Goal: Task Accomplishment & Management: Manage account settings

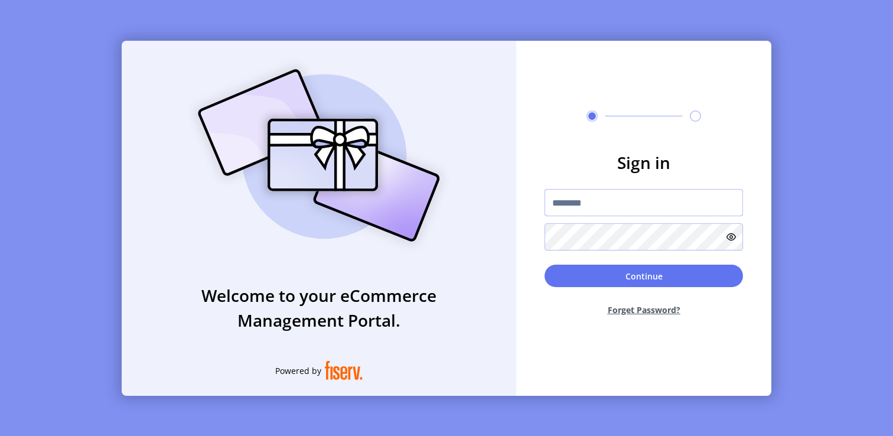
click at [626, 203] on input "text" at bounding box center [644, 202] width 198 height 27
paste input "*********"
type input "*********"
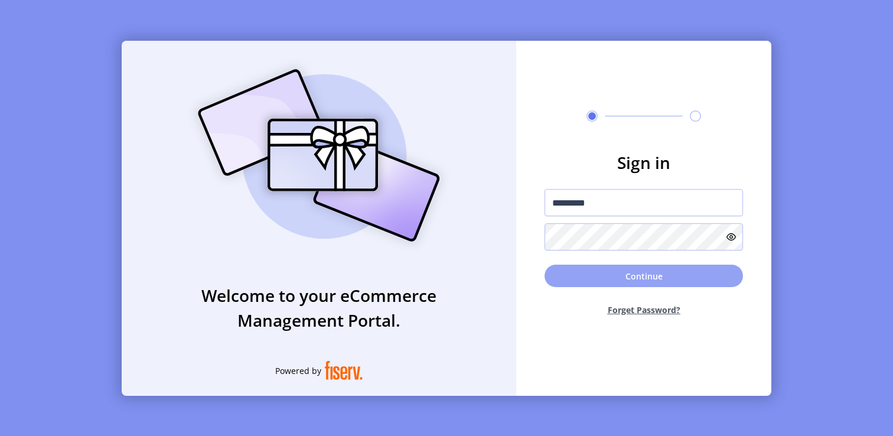
click at [592, 272] on button "Continue" at bounding box center [644, 276] width 198 height 22
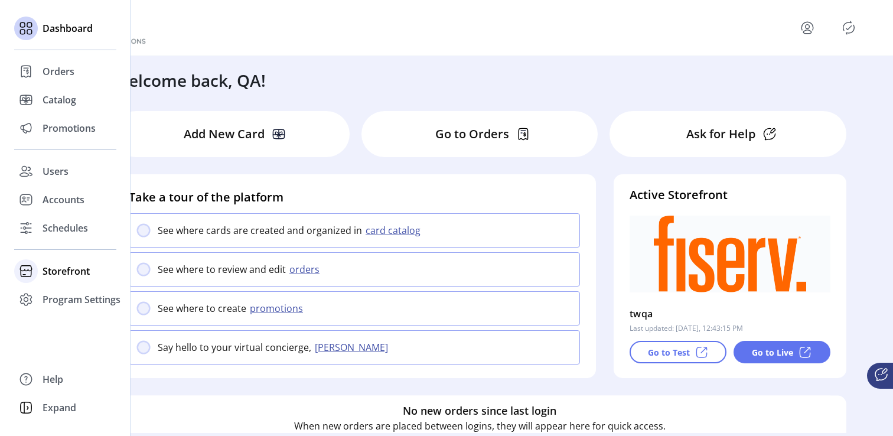
click at [67, 273] on span "Storefront" at bounding box center [66, 271] width 47 height 14
click at [64, 288] on span "Configuration" at bounding box center [74, 295] width 62 height 14
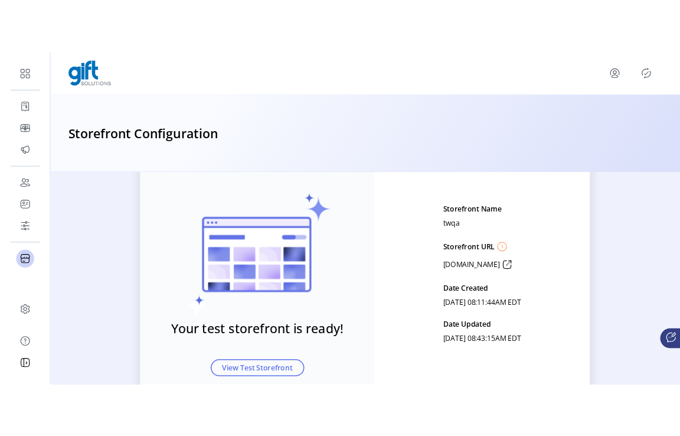
scroll to position [99, 0]
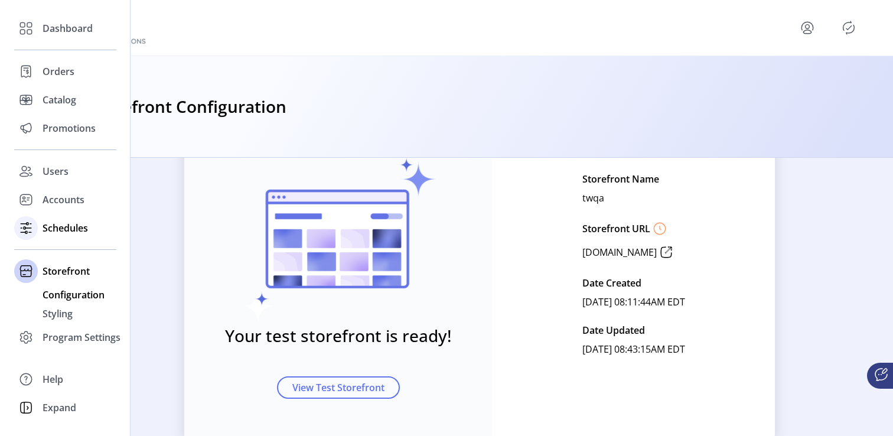
click at [53, 235] on div "Schedules" at bounding box center [65, 228] width 102 height 28
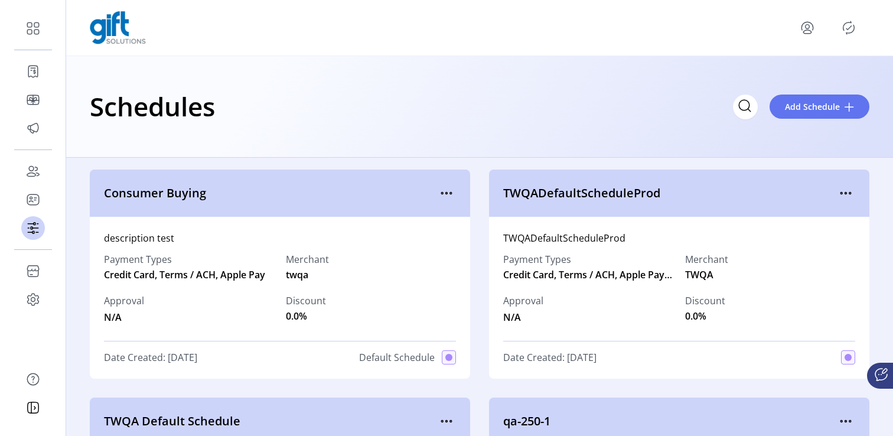
click at [628, 190] on span "TWQADefaultScheduleProd" at bounding box center [669, 193] width 333 height 18
click at [839, 194] on icon "menu" at bounding box center [845, 193] width 19 height 19
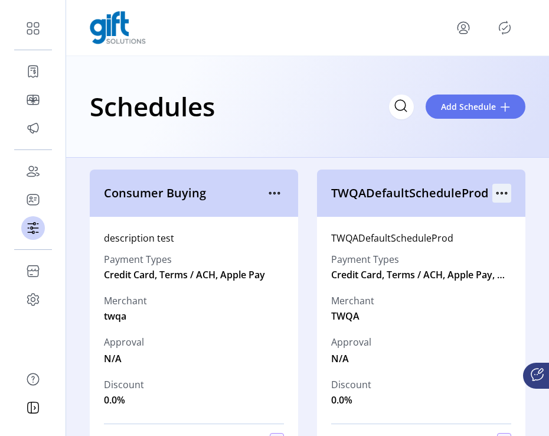
click at [499, 193] on icon "menu" at bounding box center [502, 193] width 19 height 19
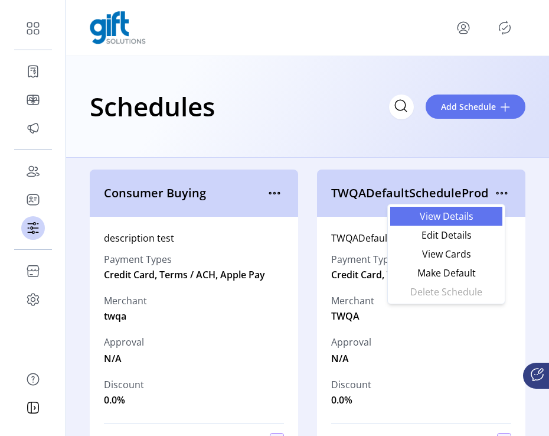
click at [473, 217] on span "View Details" at bounding box center [447, 215] width 98 height 9
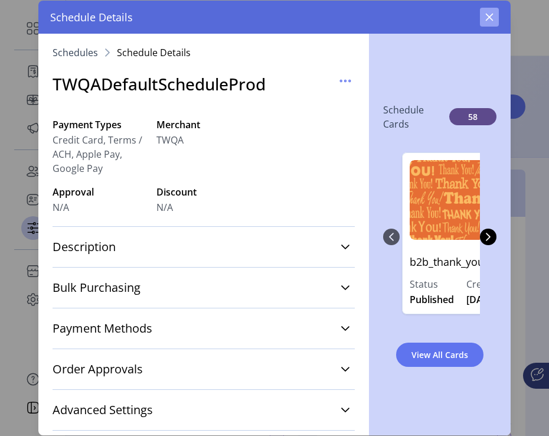
click at [488, 15] on icon "button" at bounding box center [490, 18] width 8 height 8
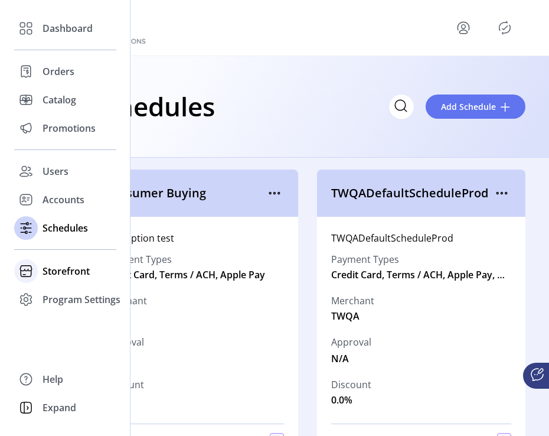
click at [60, 271] on span "Storefront" at bounding box center [66, 271] width 47 height 14
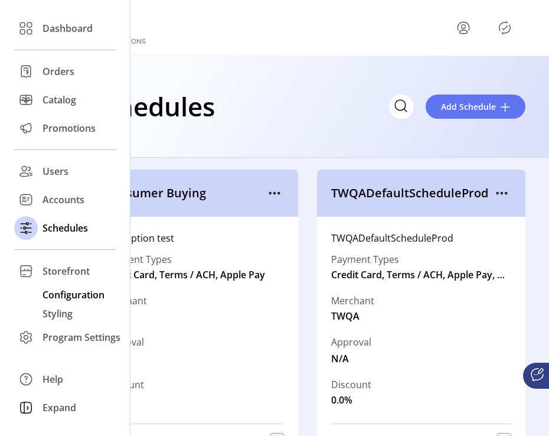
click at [60, 293] on span "Configuration" at bounding box center [74, 295] width 62 height 14
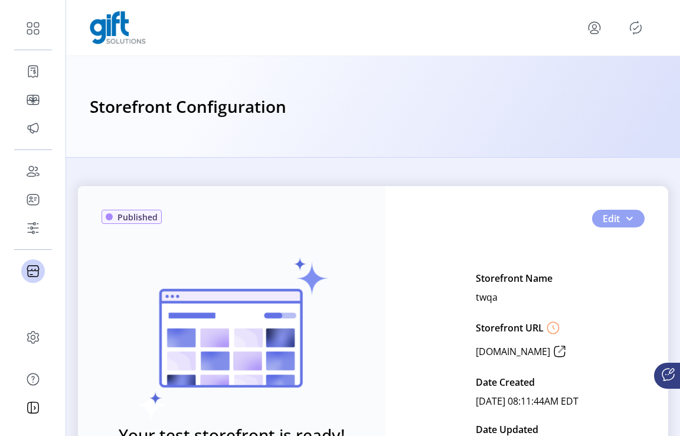
click at [631, 217] on span "button" at bounding box center [629, 218] width 9 height 9
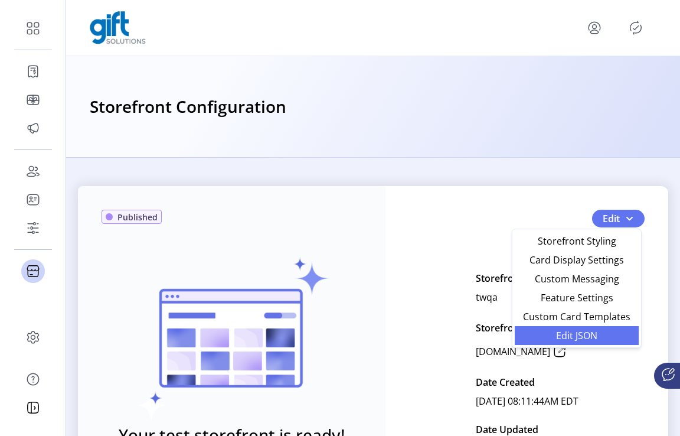
click at [591, 333] on span "Edit JSON" at bounding box center [577, 335] width 110 height 9
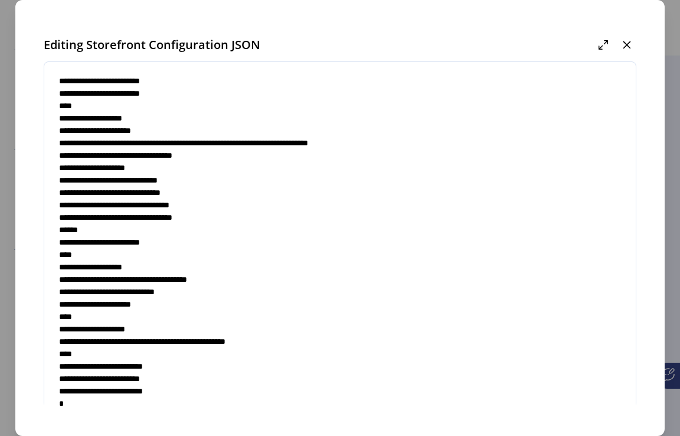
scroll to position [6, 0]
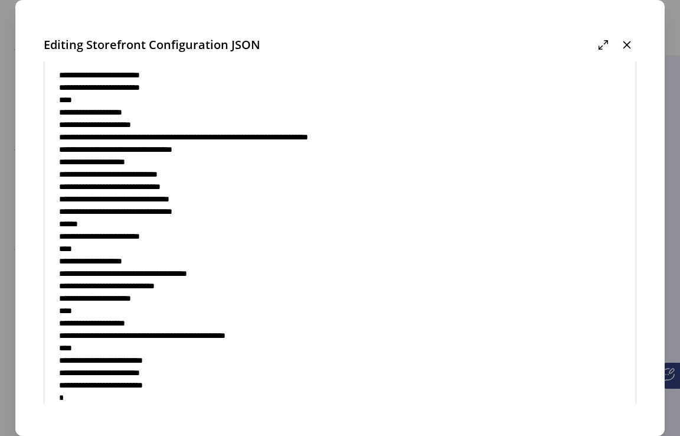
drag, startPoint x: 153, startPoint y: 337, endPoint x: 331, endPoint y: 336, distance: 177.8
click at [331, 336] on textarea at bounding box center [337, 244] width 586 height 349
paste textarea
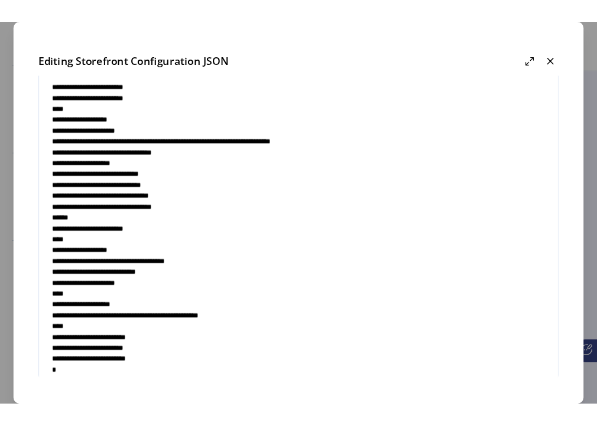
scroll to position [75, 0]
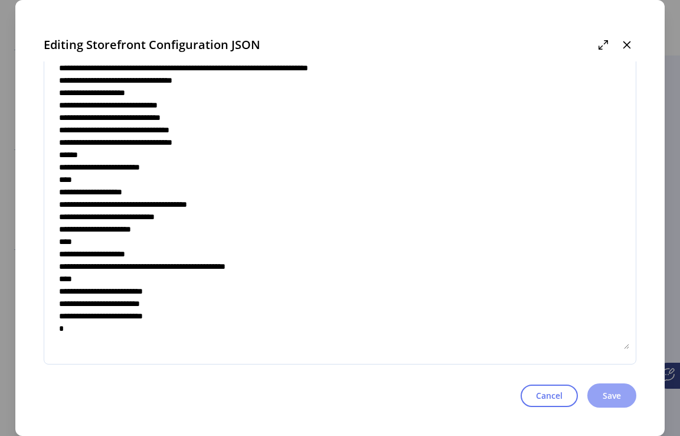
type textarea "**********"
click at [592, 393] on button "Save" at bounding box center [612, 395] width 49 height 24
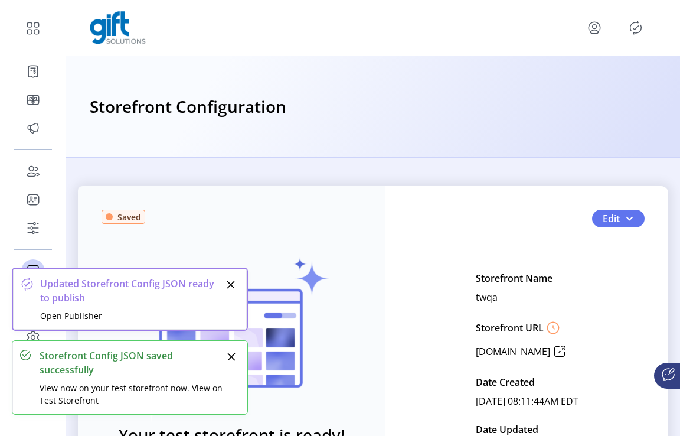
click at [635, 14] on div at bounding box center [373, 27] width 567 height 33
click at [635, 26] on icon "Publisher Panel" at bounding box center [636, 27] width 19 height 19
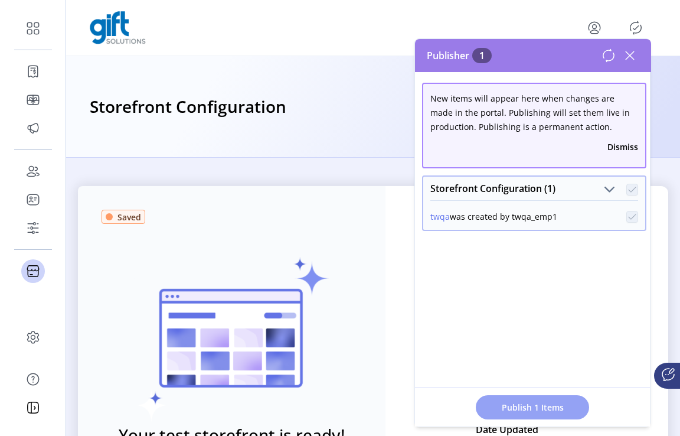
click at [544, 408] on span "Publish 1 Items" at bounding box center [532, 407] width 83 height 12
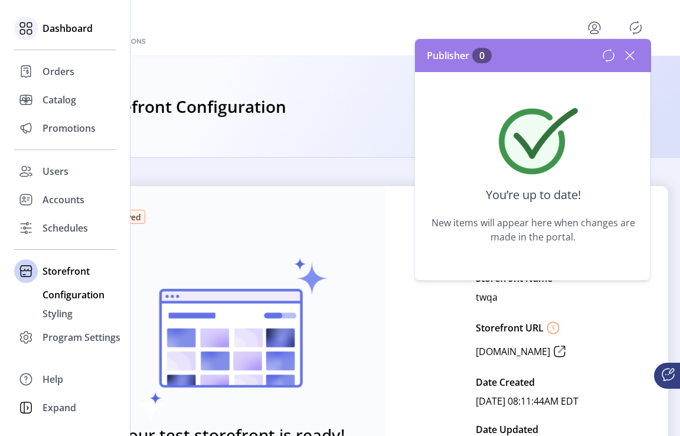
click at [74, 34] on span "Dashboard" at bounding box center [68, 28] width 50 height 14
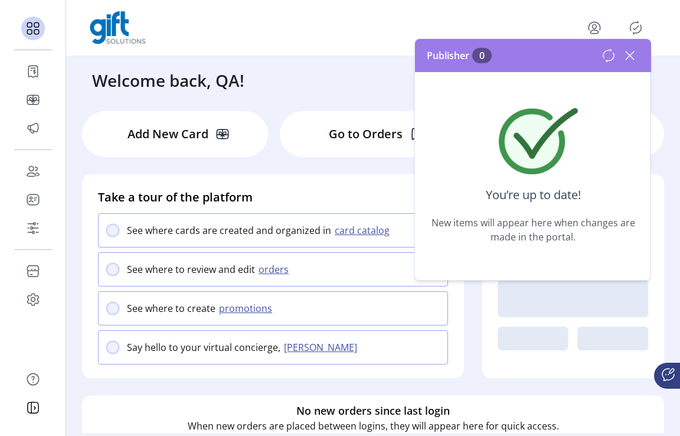
click at [276, 58] on div "Welcome back, QA!" at bounding box center [382, 74] width 605 height 37
click at [634, 56] on icon at bounding box center [630, 55] width 19 height 19
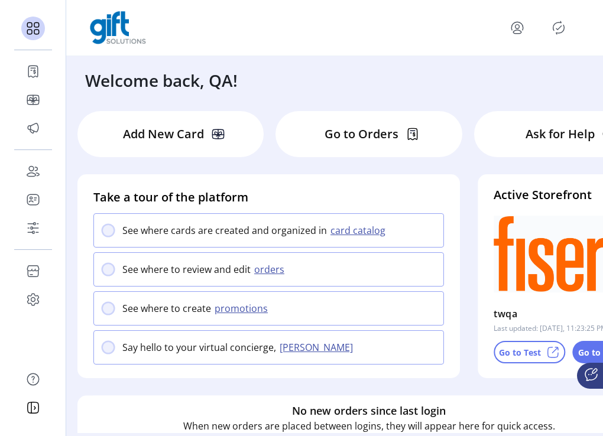
click at [562, 28] on icon "Publisher Panel" at bounding box center [558, 27] width 19 height 19
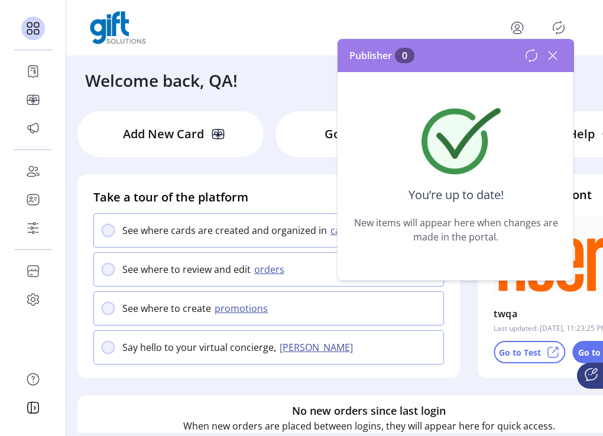
click at [513, 19] on icon "menu" at bounding box center [516, 27] width 19 height 19
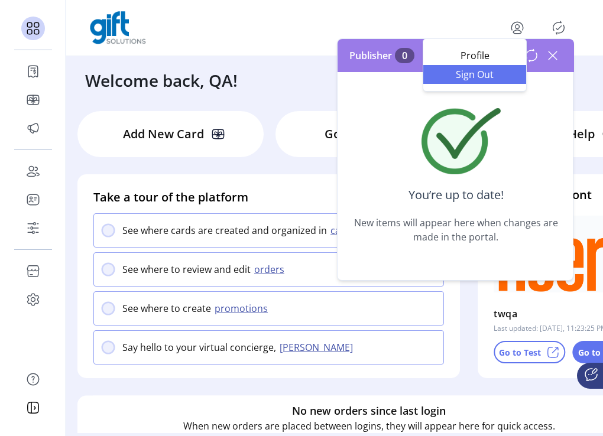
click at [470, 70] on span "Sign Out" at bounding box center [474, 74] width 89 height 9
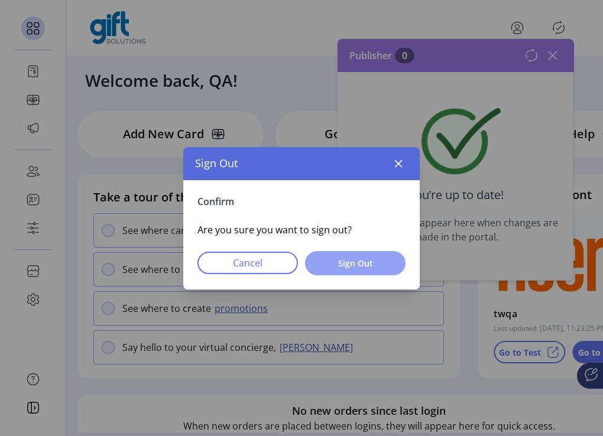
click at [369, 258] on span "Sign Out" at bounding box center [355, 263] width 70 height 12
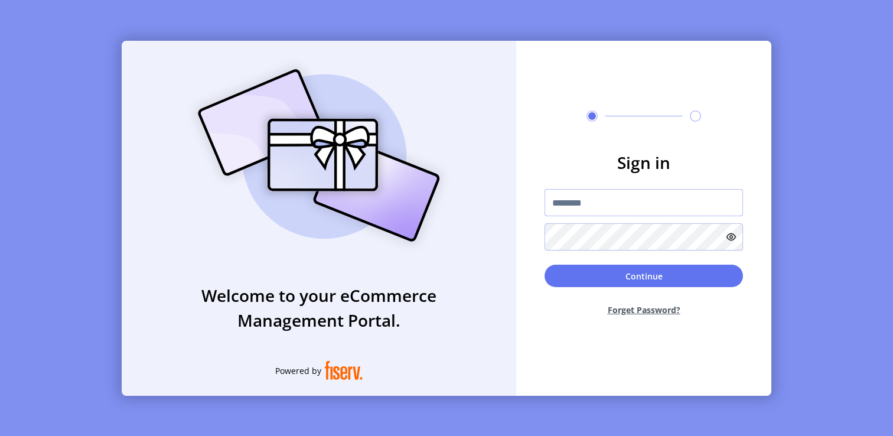
click at [571, 206] on input "text" at bounding box center [644, 202] width 198 height 27
paste input "**********"
type input "**********"
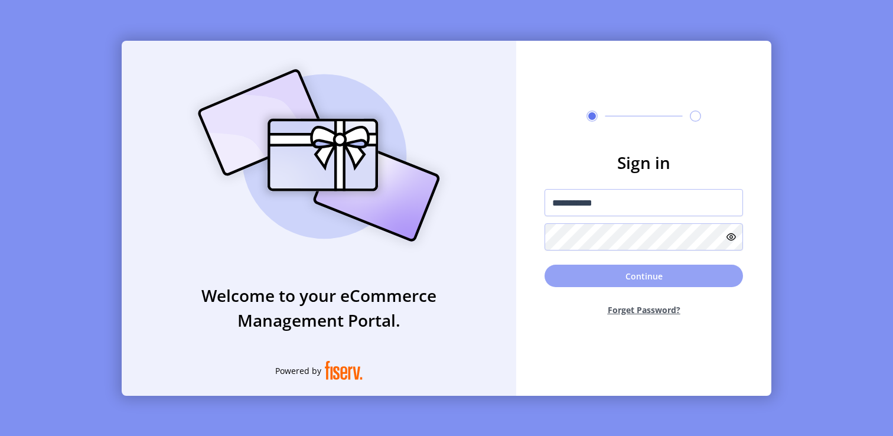
click at [579, 274] on button "Continue" at bounding box center [644, 276] width 198 height 22
